Goal: Find specific page/section: Find specific page/section

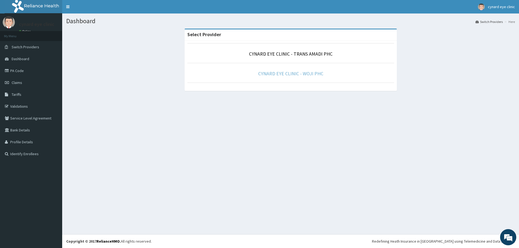
click at [283, 74] on link "CYNARD EYE CLINIC - WOJI PHC" at bounding box center [290, 74] width 65 height 6
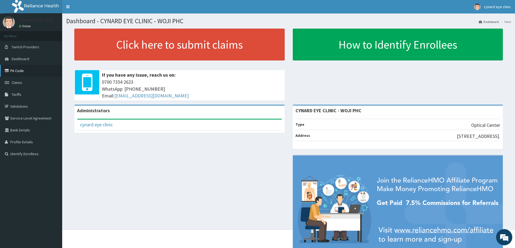
click at [12, 69] on link "PA Code" at bounding box center [31, 71] width 62 height 12
